Goal: Information Seeking & Learning: Learn about a topic

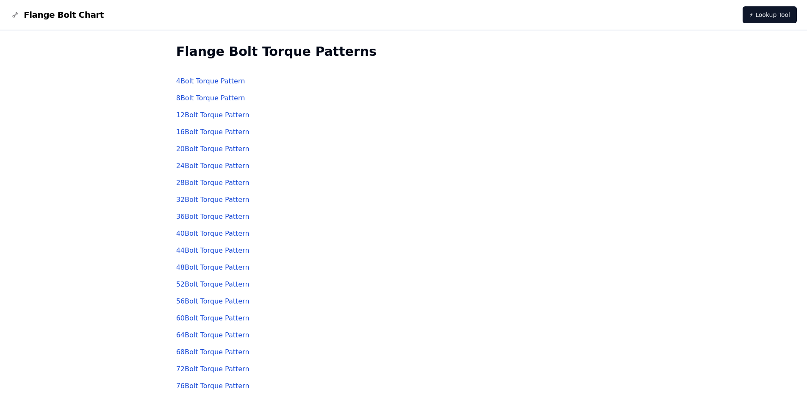
click at [195, 268] on link "48 Bolt Torque Pattern" at bounding box center [212, 267] width 73 height 8
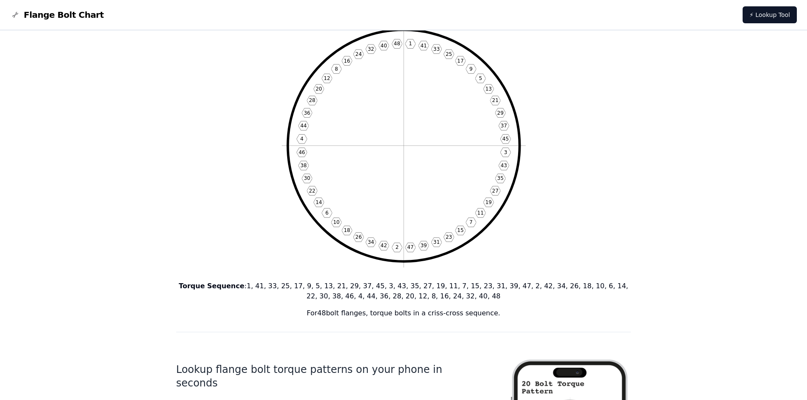
scroll to position [42, 0]
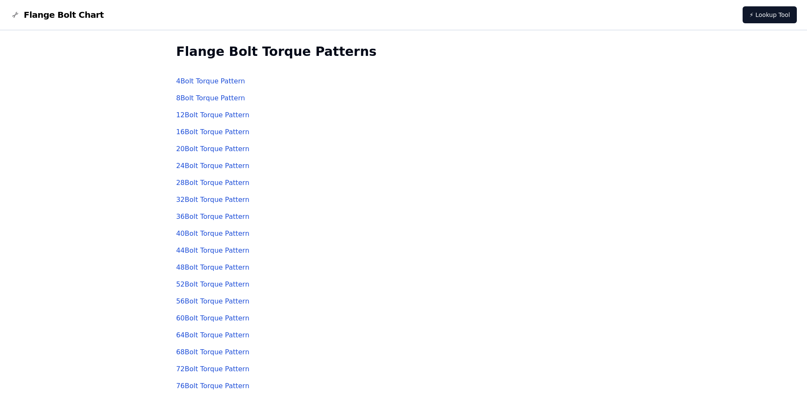
click at [207, 237] on link "40 Bolt Torque Pattern" at bounding box center [212, 234] width 73 height 8
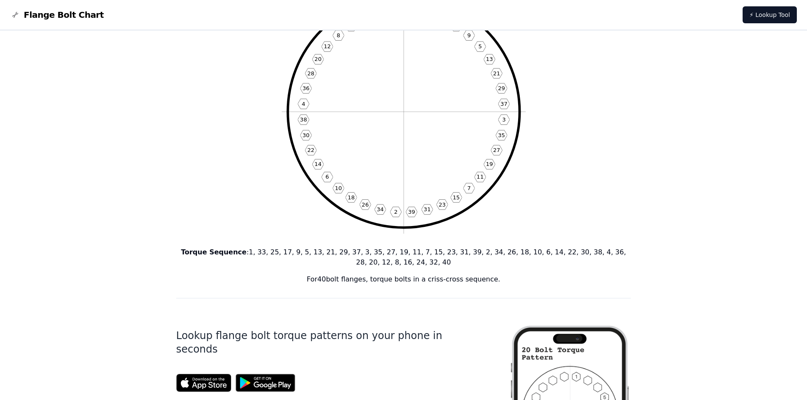
scroll to position [42, 0]
